Goal: Task Accomplishment & Management: Complete application form

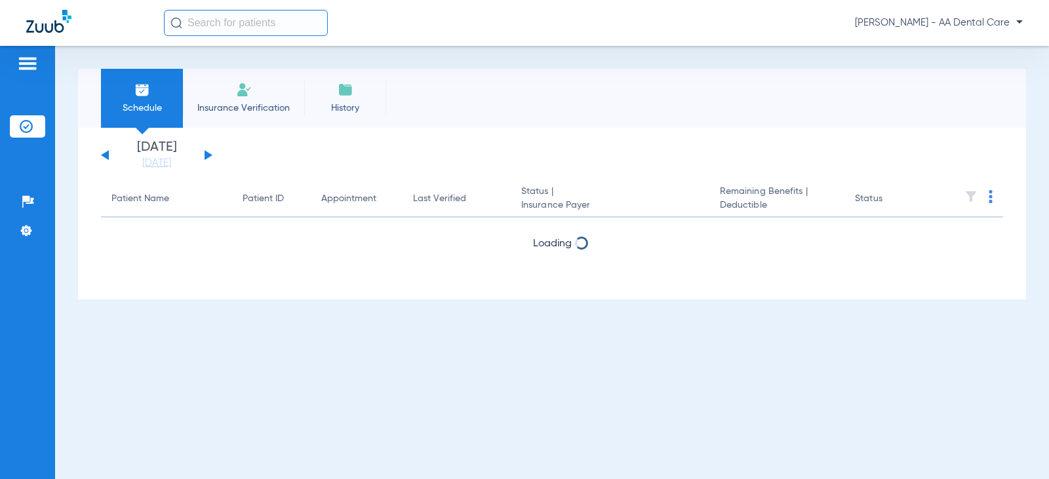
click at [226, 106] on span "Insurance Verification" at bounding box center [244, 108] width 102 height 13
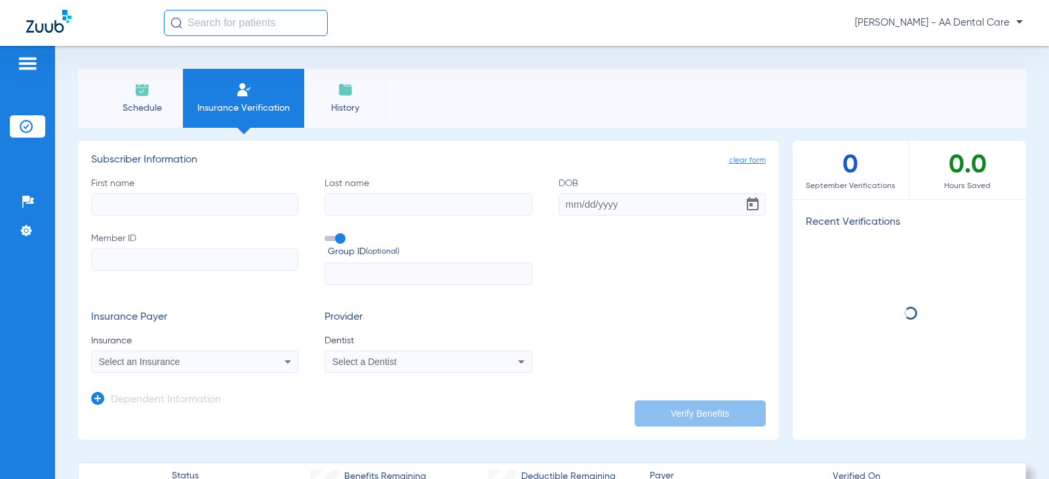
click at [232, 207] on input "First name" at bounding box center [194, 204] width 207 height 22
type input "[PERSON_NAME]"
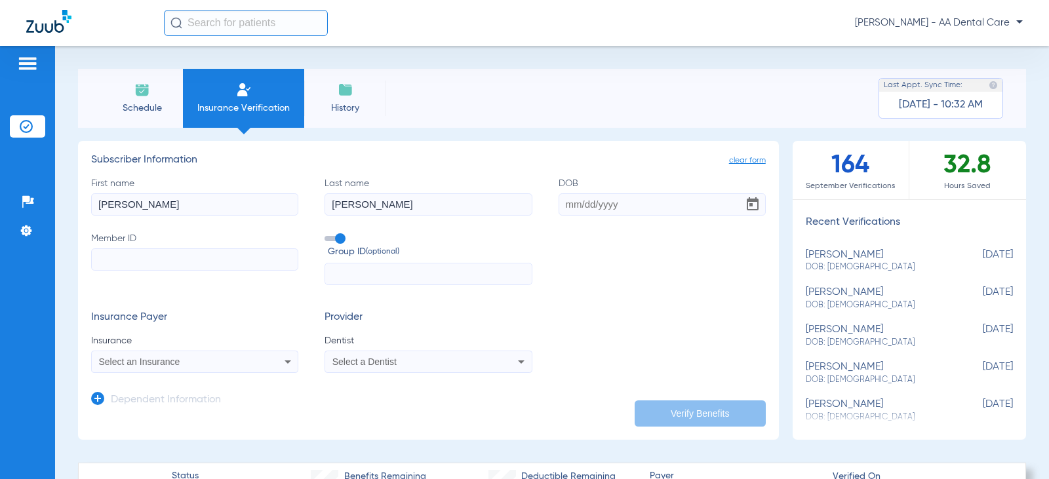
type input "[PERSON_NAME]"
type input "[DATE]"
paste input "495881945"
type input "495881945"
click at [378, 285] on input "text" at bounding box center [428, 274] width 207 height 22
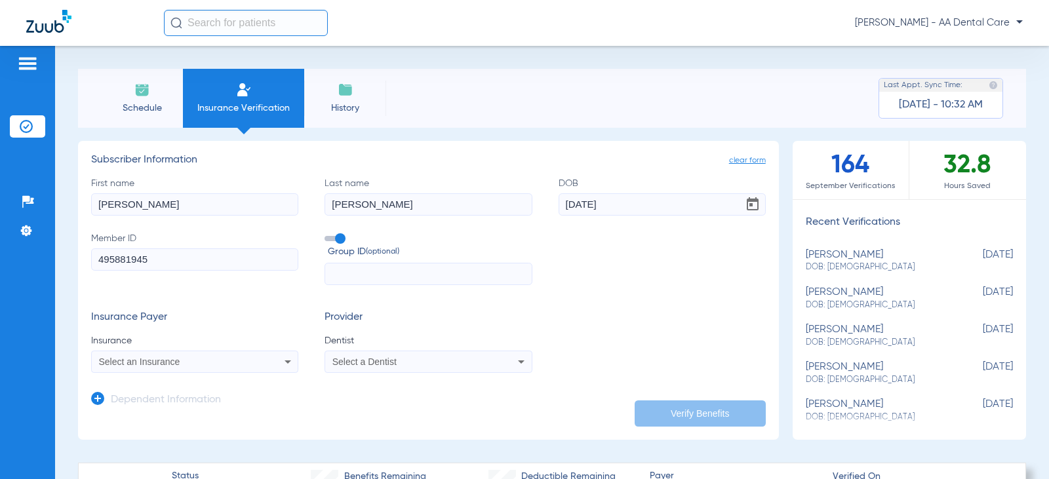
click at [476, 278] on input "text" at bounding box center [428, 274] width 207 height 22
type input "1605686"
click at [249, 356] on div "Select an Insurance" at bounding box center [195, 362] width 206 height 16
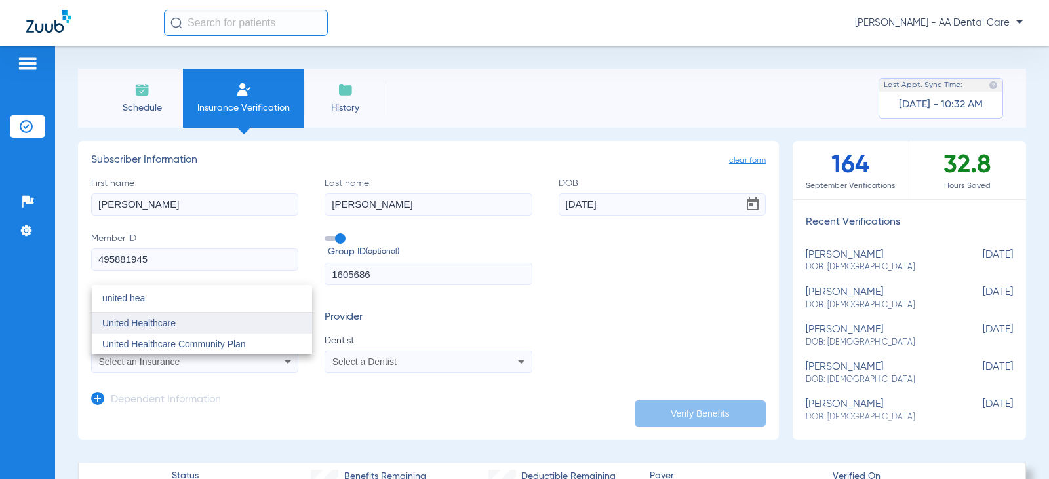
type input "united hea"
click at [159, 319] on span "United Healthcare" at bounding box center [138, 323] width 73 height 10
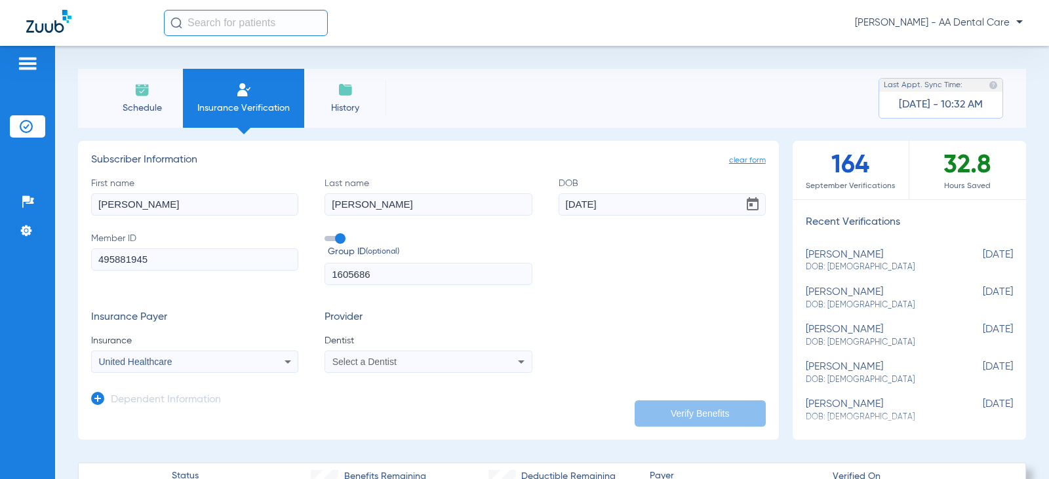
click at [479, 365] on div "Select a Dentist" at bounding box center [410, 361] width 154 height 9
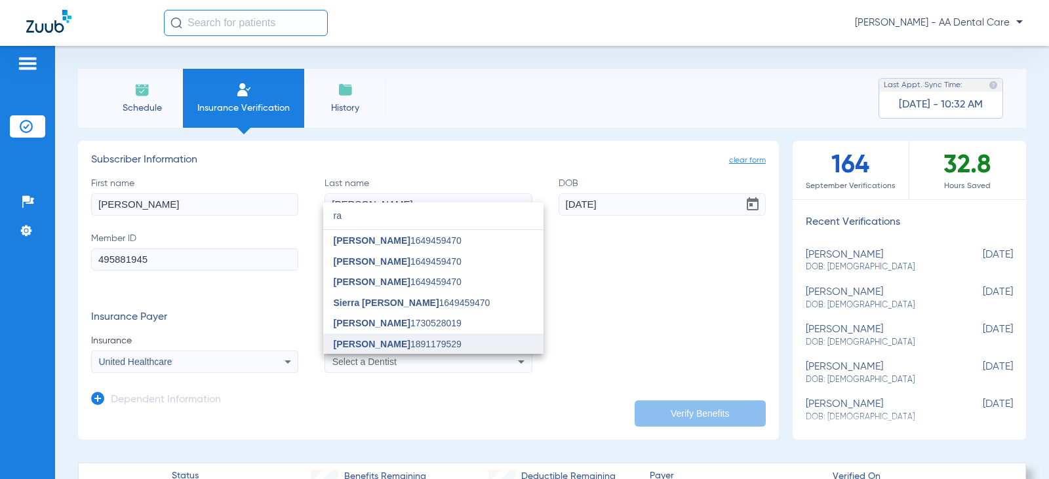
type input "ra"
click at [396, 341] on span "[PERSON_NAME] 1891179529" at bounding box center [398, 344] width 128 height 9
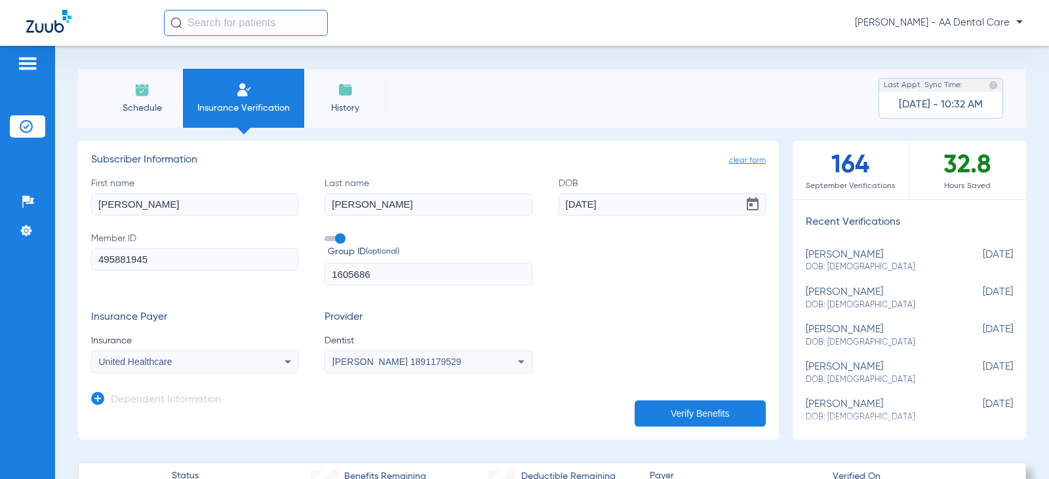
click at [660, 409] on button "Verify Benefits" at bounding box center [700, 414] width 131 height 26
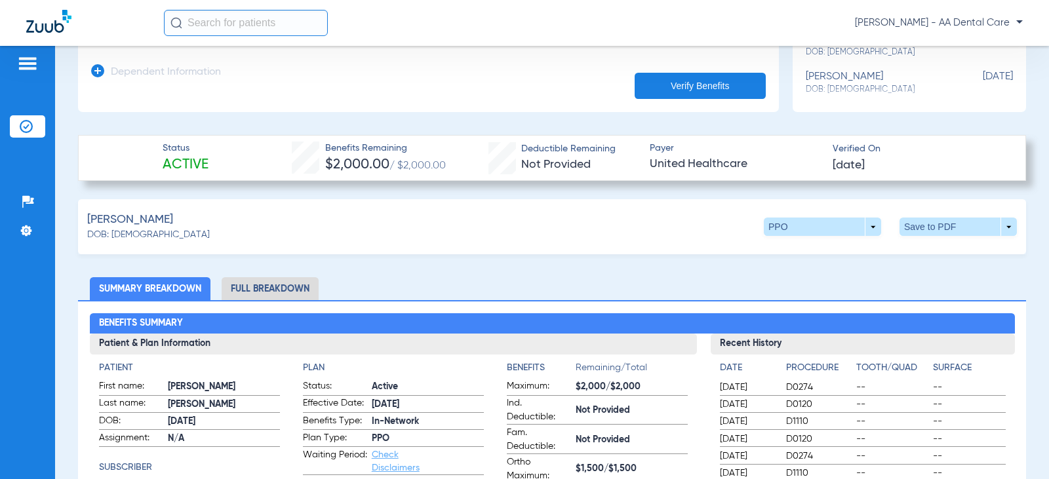
scroll to position [459, 0]
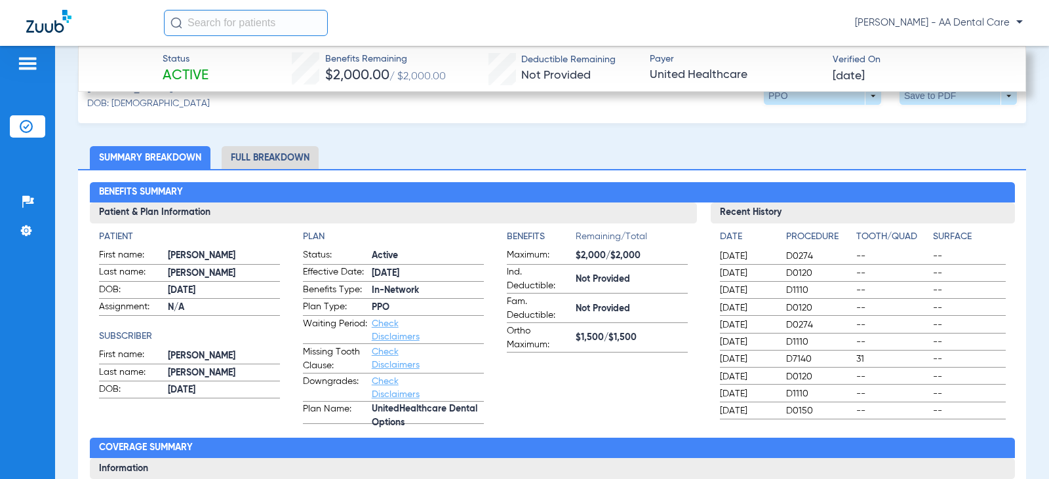
click at [285, 147] on li "Full Breakdown" at bounding box center [270, 157] width 97 height 23
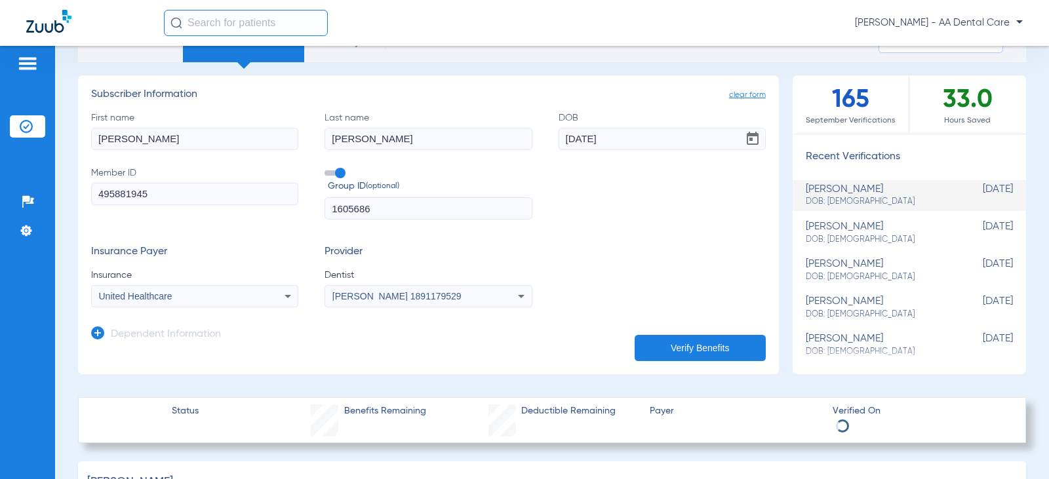
scroll to position [0, 0]
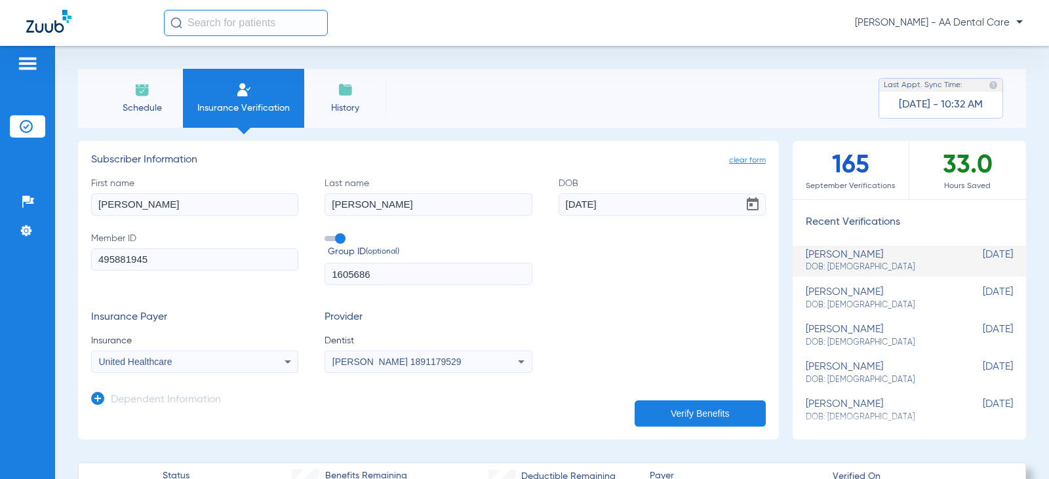
click at [161, 98] on li "Schedule" at bounding box center [142, 98] width 82 height 59
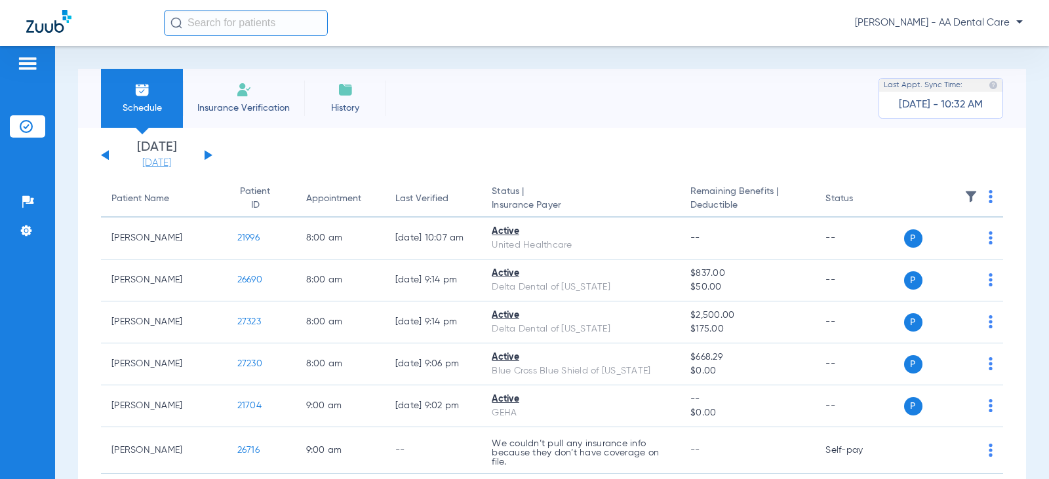
click at [174, 165] on link "[DATE]" at bounding box center [156, 163] width 79 height 13
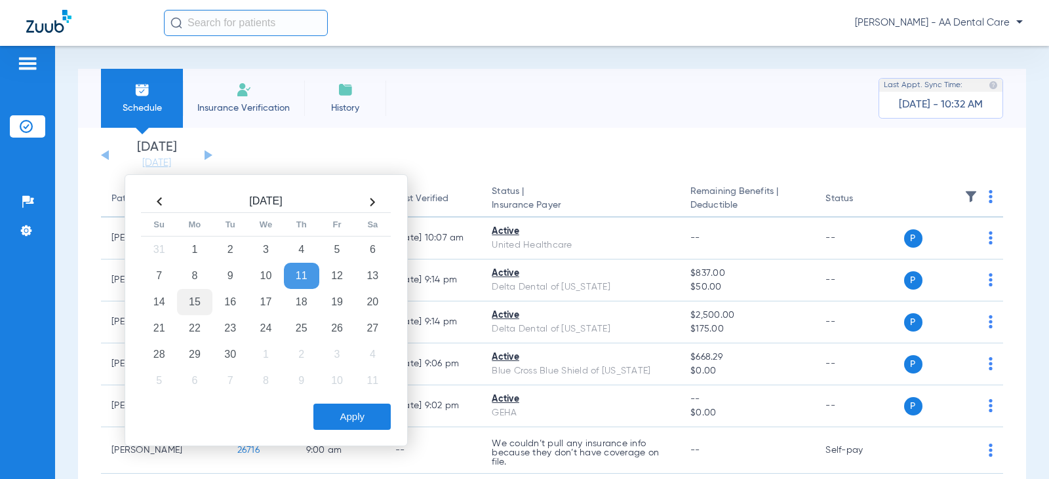
click at [194, 305] on td "15" at bounding box center [194, 302] width 35 height 26
click at [345, 417] on button "Apply" at bounding box center [352, 417] width 77 height 26
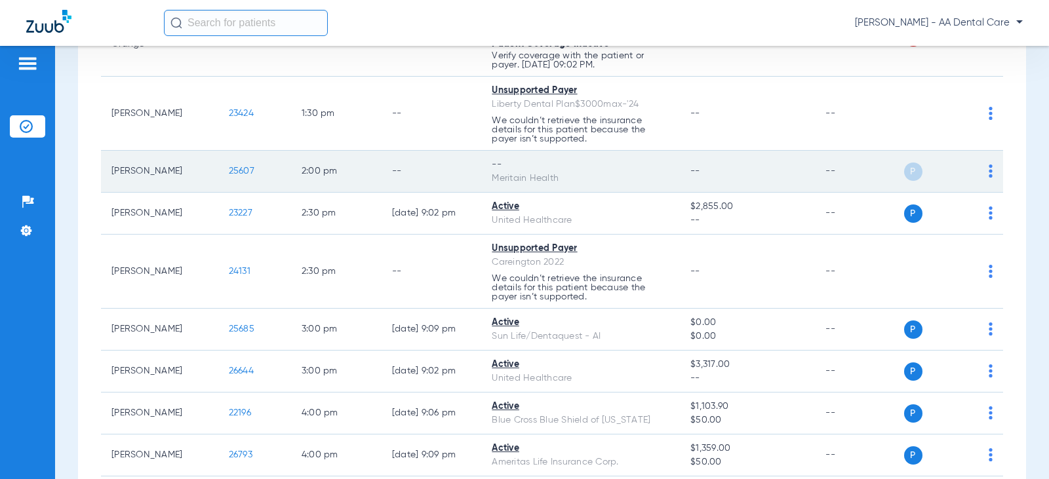
scroll to position [918, 0]
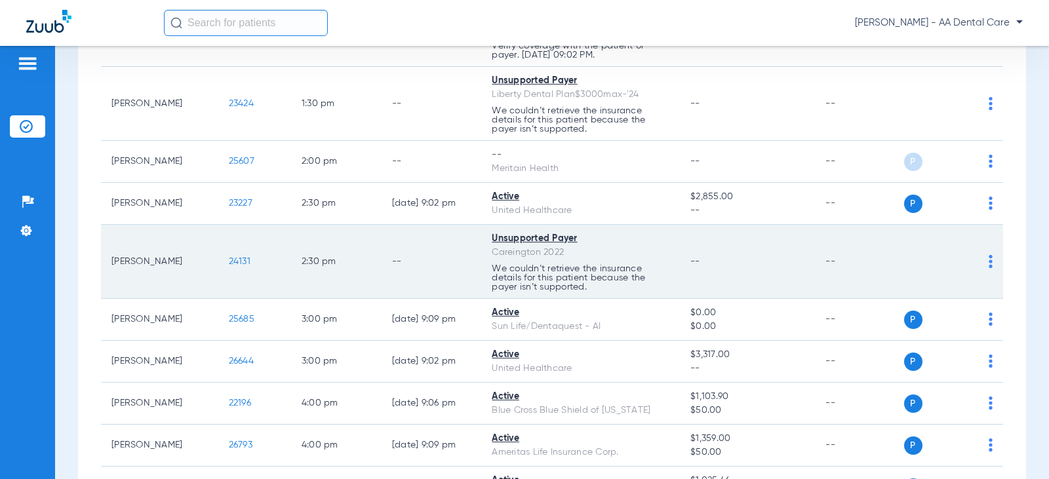
click at [984, 260] on td "P S" at bounding box center [954, 262] width 100 height 74
click at [976, 260] on div "P S" at bounding box center [948, 262] width 89 height 18
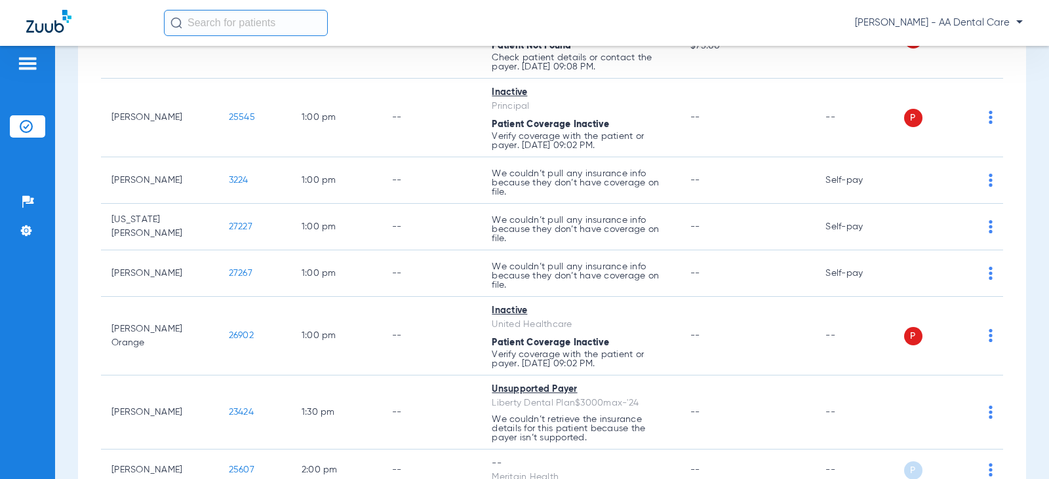
scroll to position [590, 0]
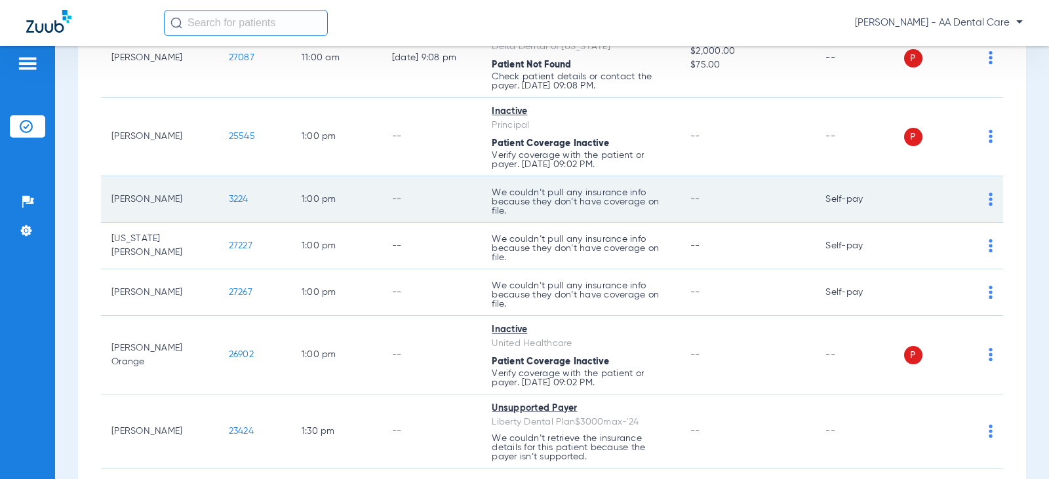
click at [989, 197] on img at bounding box center [991, 199] width 4 height 13
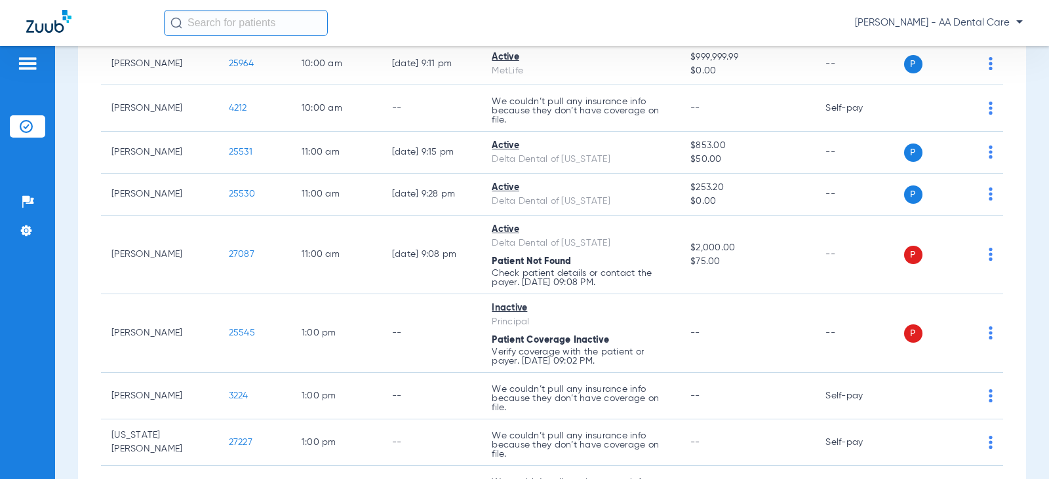
scroll to position [459, 0]
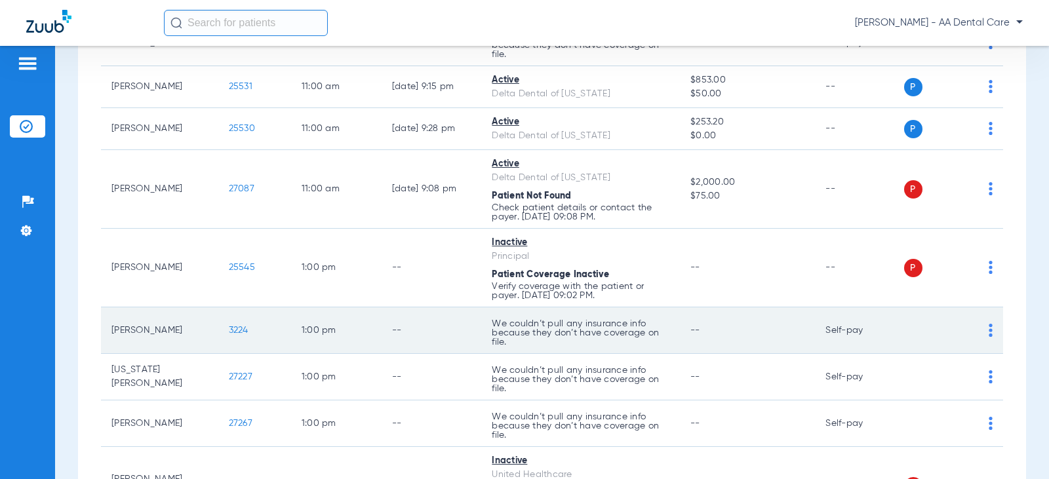
click at [989, 325] on img at bounding box center [991, 330] width 4 height 13
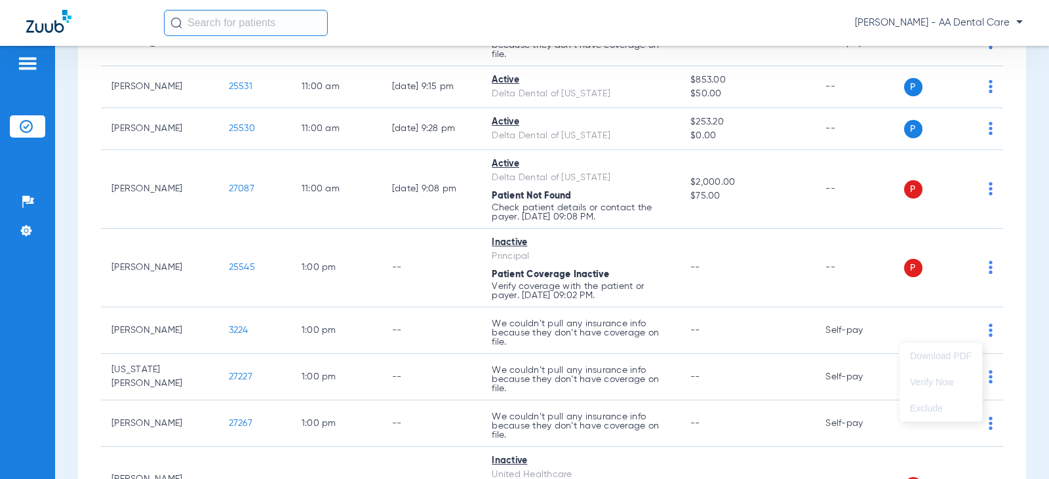
click at [977, 327] on div at bounding box center [524, 239] width 1049 height 479
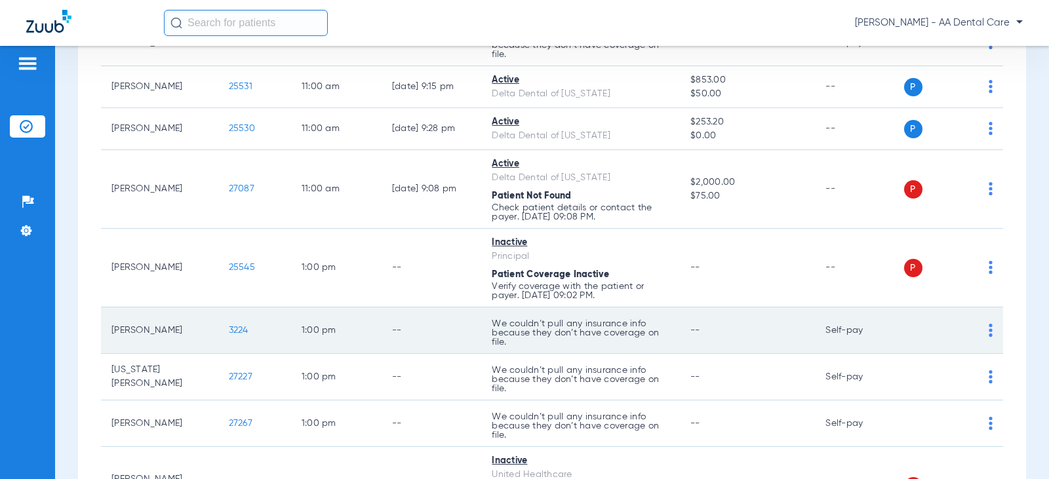
click at [692, 321] on td "--" at bounding box center [747, 331] width 135 height 47
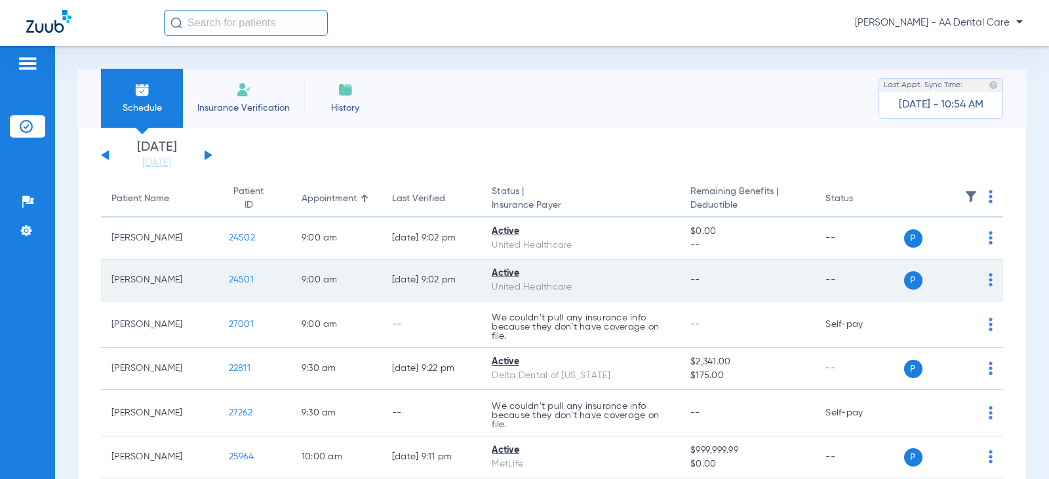
scroll to position [131, 0]
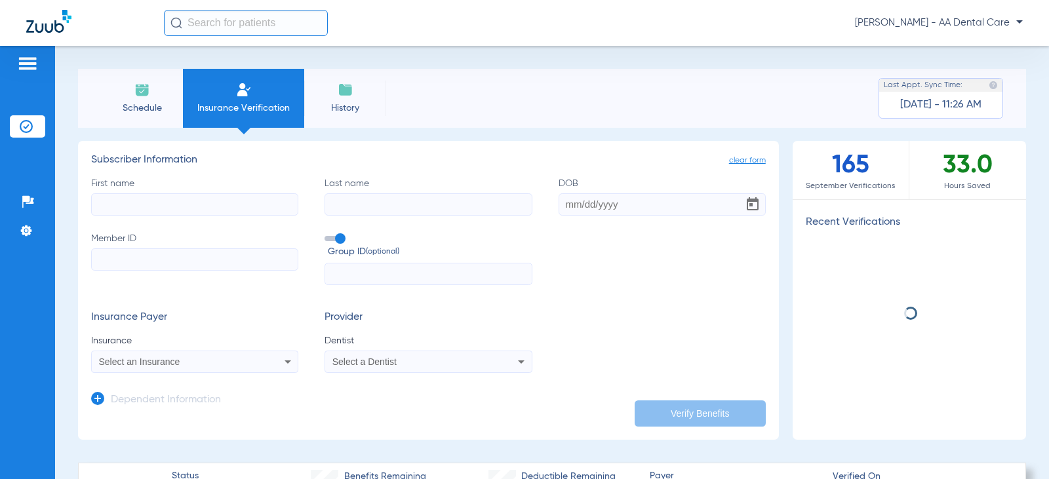
click at [184, 198] on input "First name" at bounding box center [194, 204] width 207 height 22
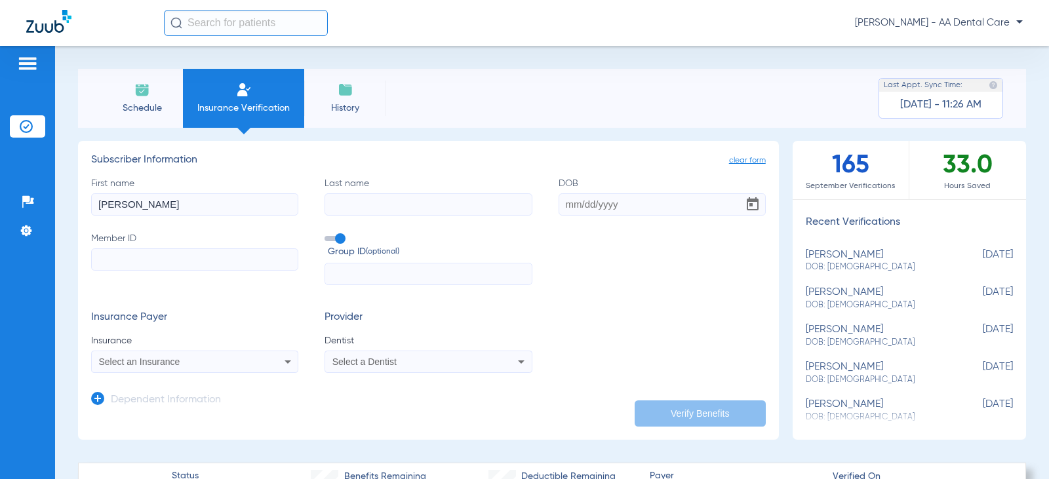
type input "nicholas"
type input "neisen"
type input "10/09/2004"
click at [124, 261] on input "Member ID" at bounding box center [194, 260] width 207 height 22
type input "000777523"
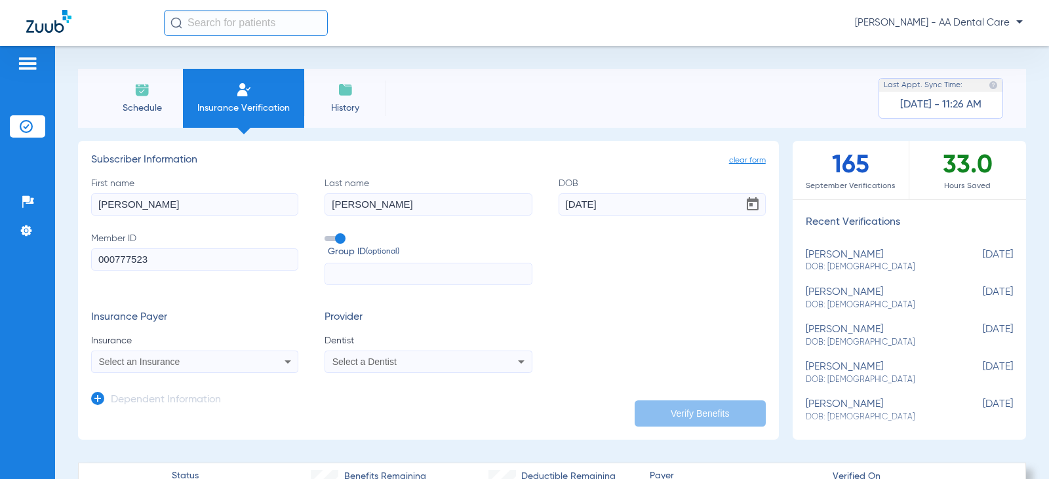
click at [203, 362] on div "Select an Insurance" at bounding box center [176, 361] width 154 height 9
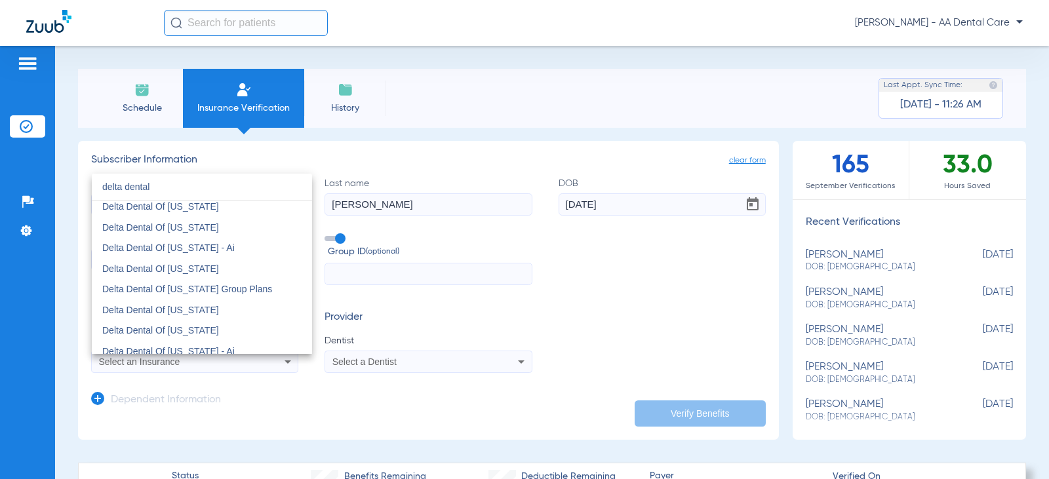
scroll to position [525, 0]
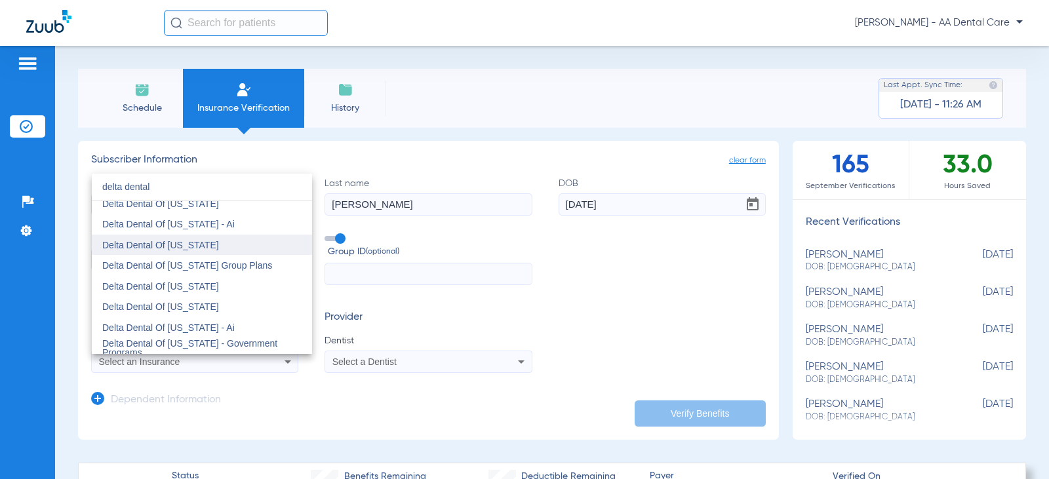
type input "delta dental"
click at [192, 244] on span "Delta Dental Of [US_STATE]" at bounding box center [160, 245] width 117 height 10
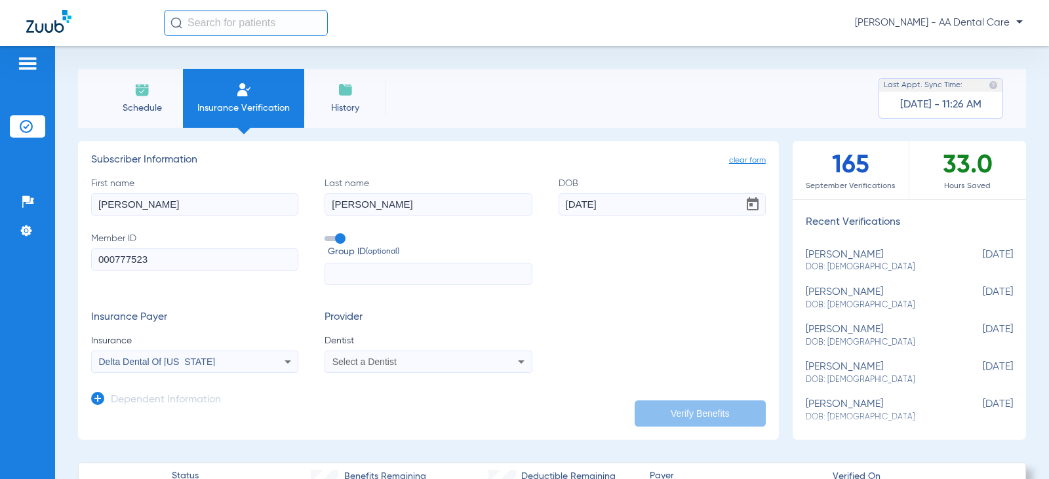
click at [386, 355] on div "Select a Dentist" at bounding box center [428, 362] width 206 height 16
type input "rab"
click at [390, 340] on span "[PERSON_NAME] 1891179529" at bounding box center [398, 344] width 128 height 9
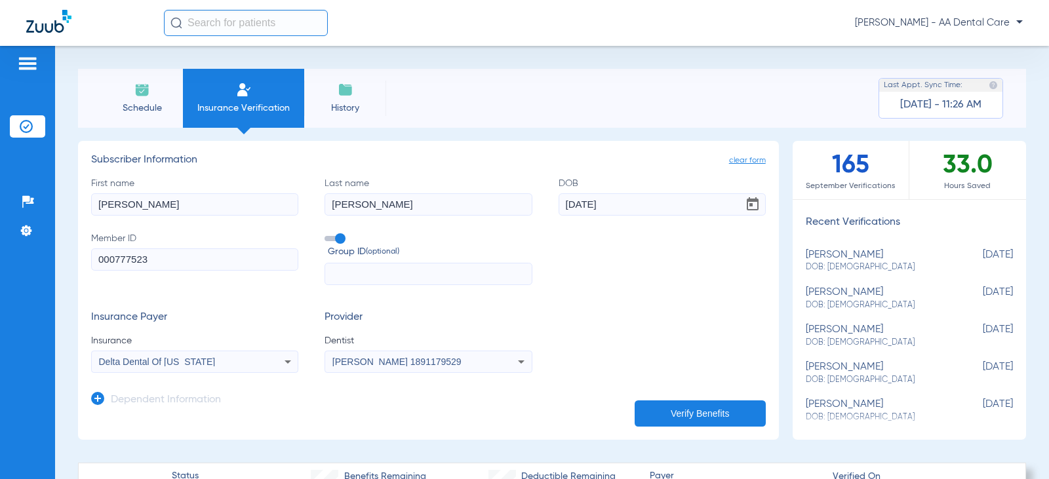
click at [663, 414] on button "Verify Benefits" at bounding box center [700, 414] width 131 height 26
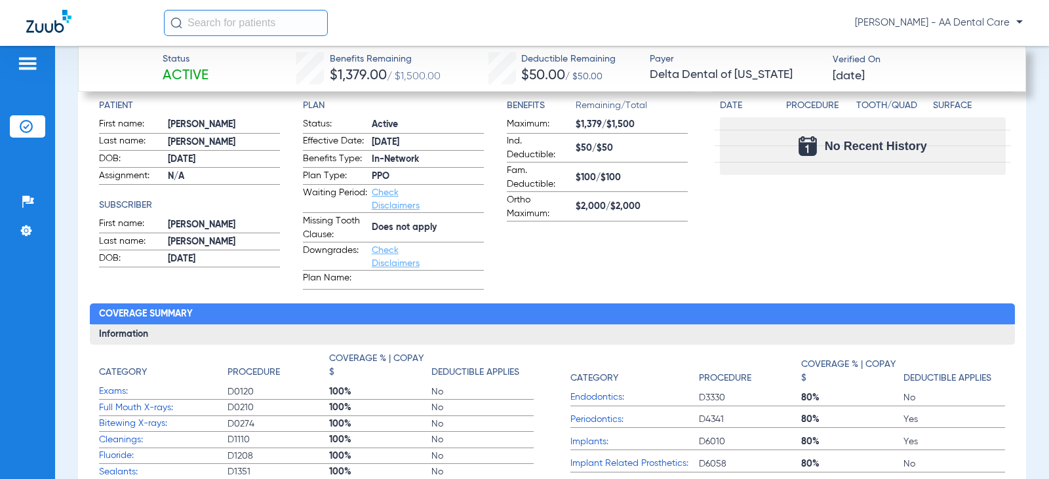
scroll to position [459, 0]
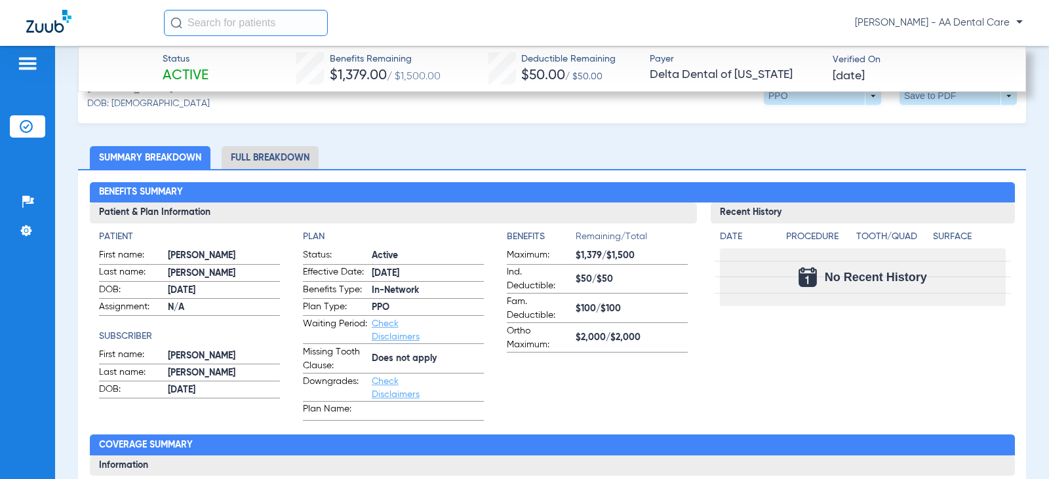
click at [294, 147] on li "Full Breakdown" at bounding box center [270, 157] width 97 height 23
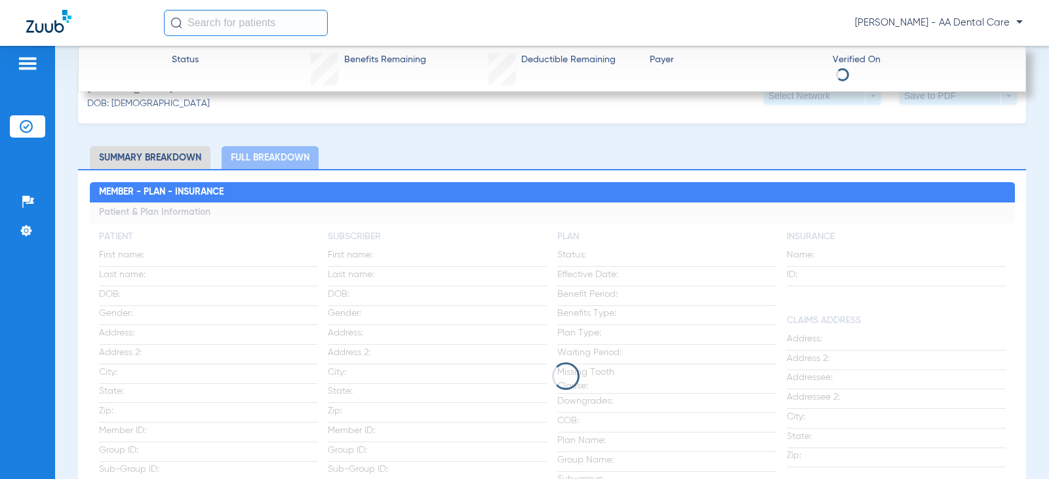
click at [60, 190] on div "Schedule Insurance Verification History Last Appt. Sync Time: Today - 11:53 AM …" at bounding box center [552, 263] width 994 height 434
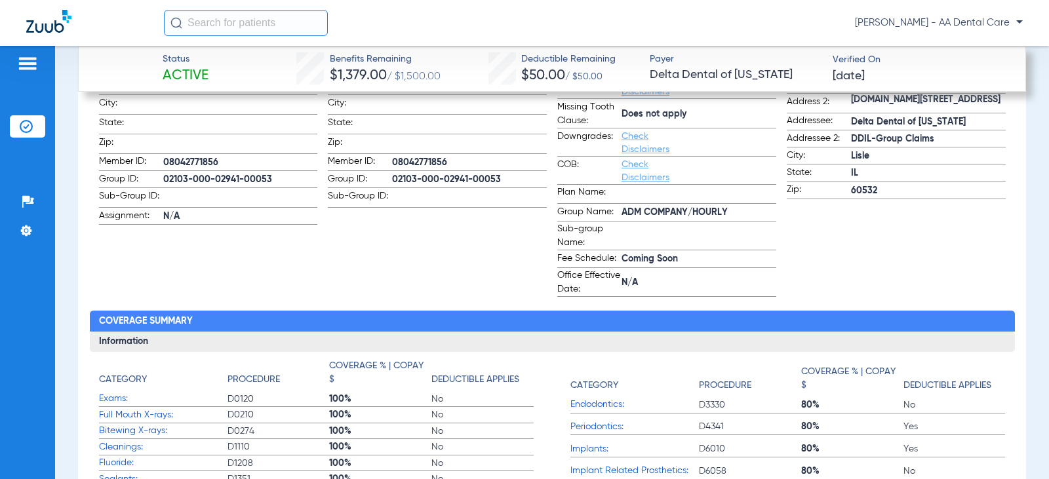
scroll to position [328, 0]
